Goal: Transaction & Acquisition: Download file/media

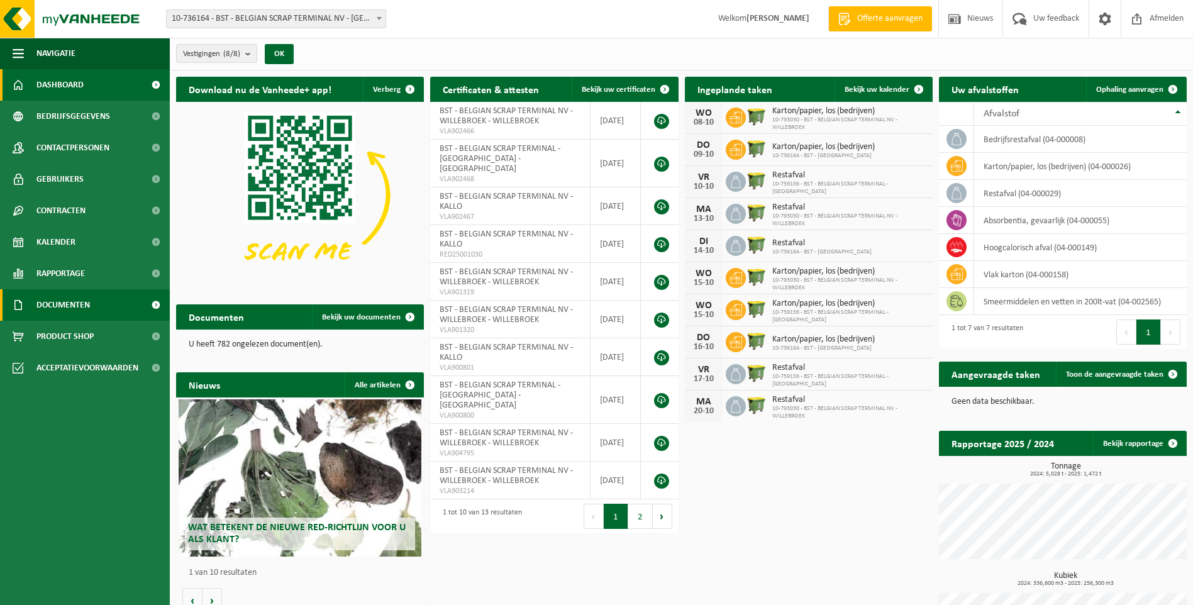
click at [44, 299] on span "Documenten" at bounding box center [62, 304] width 53 height 31
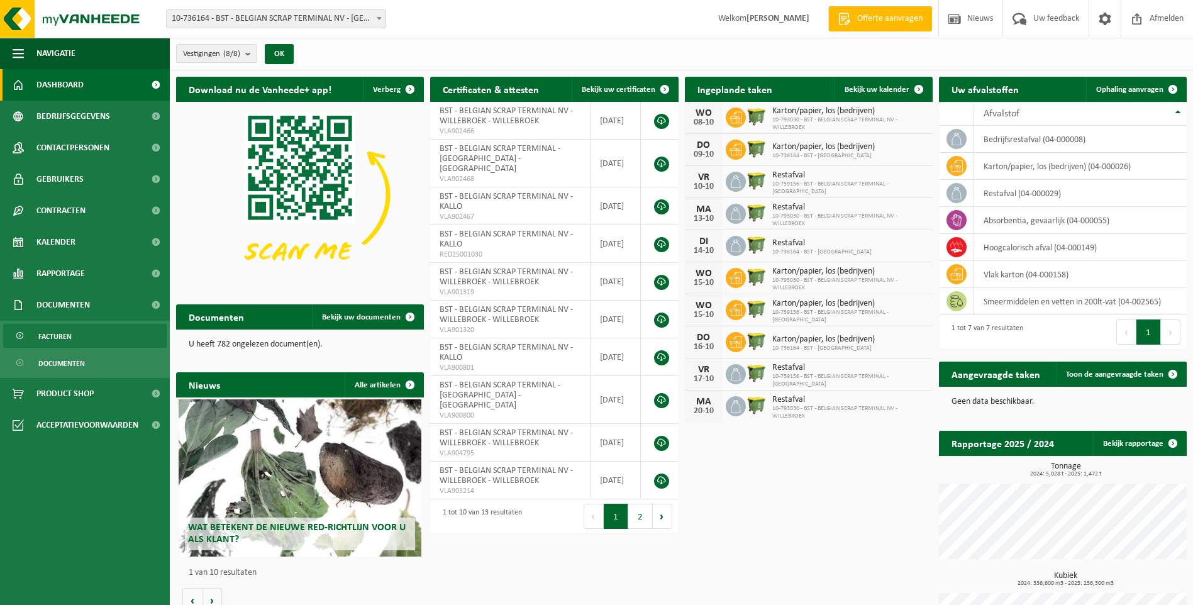
click at [48, 334] on span "Facturen" at bounding box center [54, 336] width 33 height 24
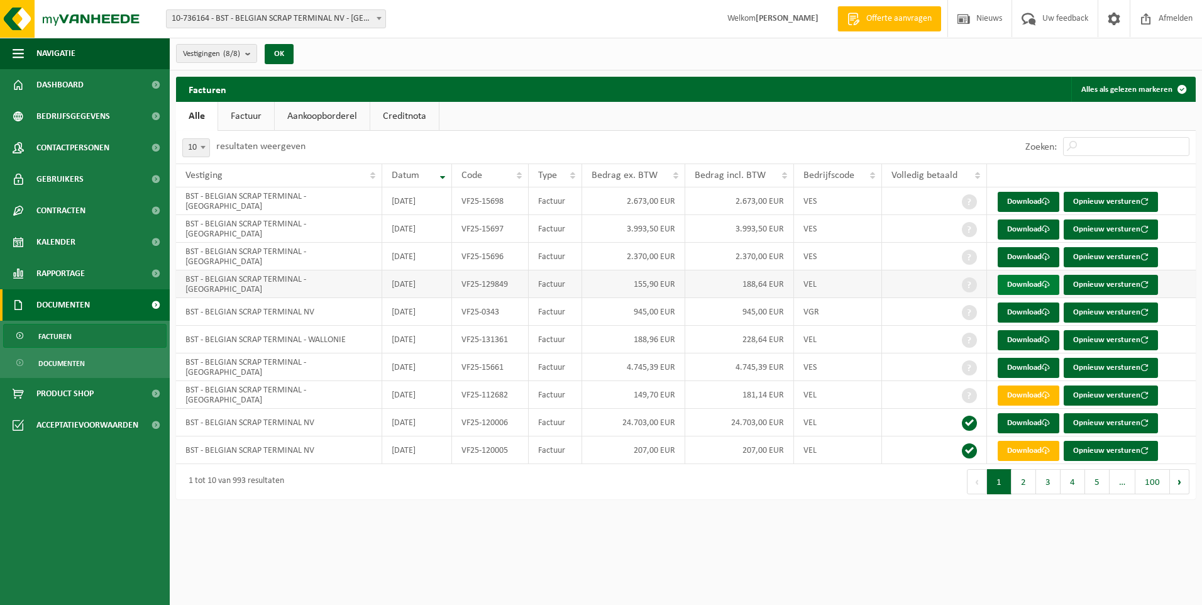
click at [1035, 279] on link "Download" at bounding box center [1029, 285] width 62 height 20
click at [1015, 313] on link "Download" at bounding box center [1029, 312] width 62 height 20
click at [1014, 339] on link "Download" at bounding box center [1029, 340] width 62 height 20
